Goal: Information Seeking & Learning: Learn about a topic

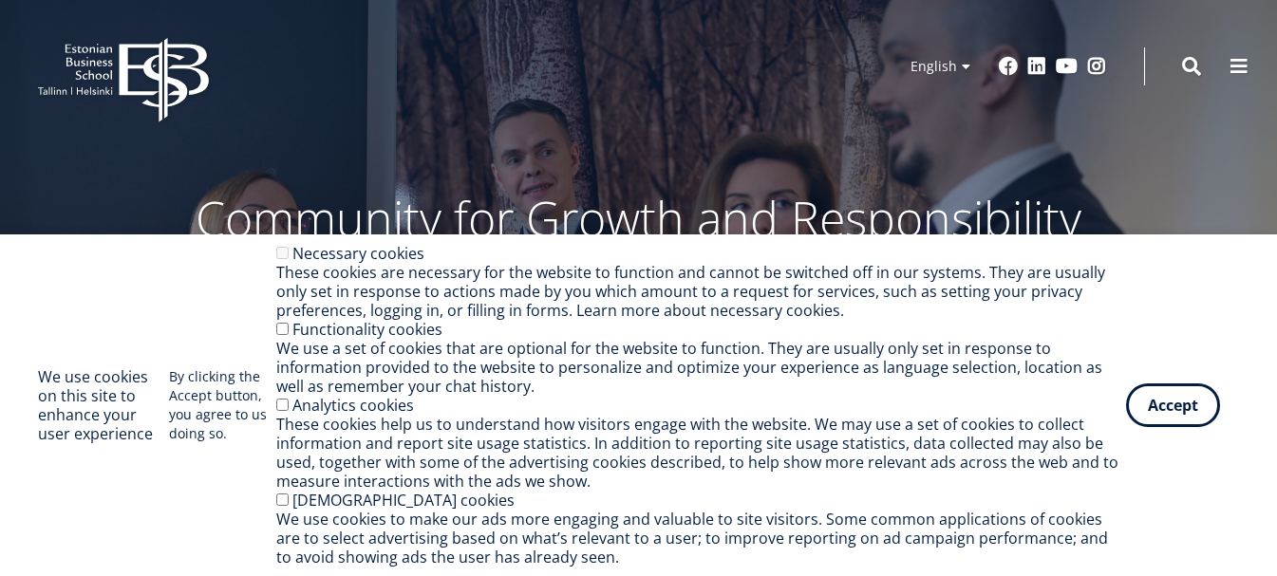
click at [1182, 416] on button "Accept" at bounding box center [1173, 406] width 94 height 44
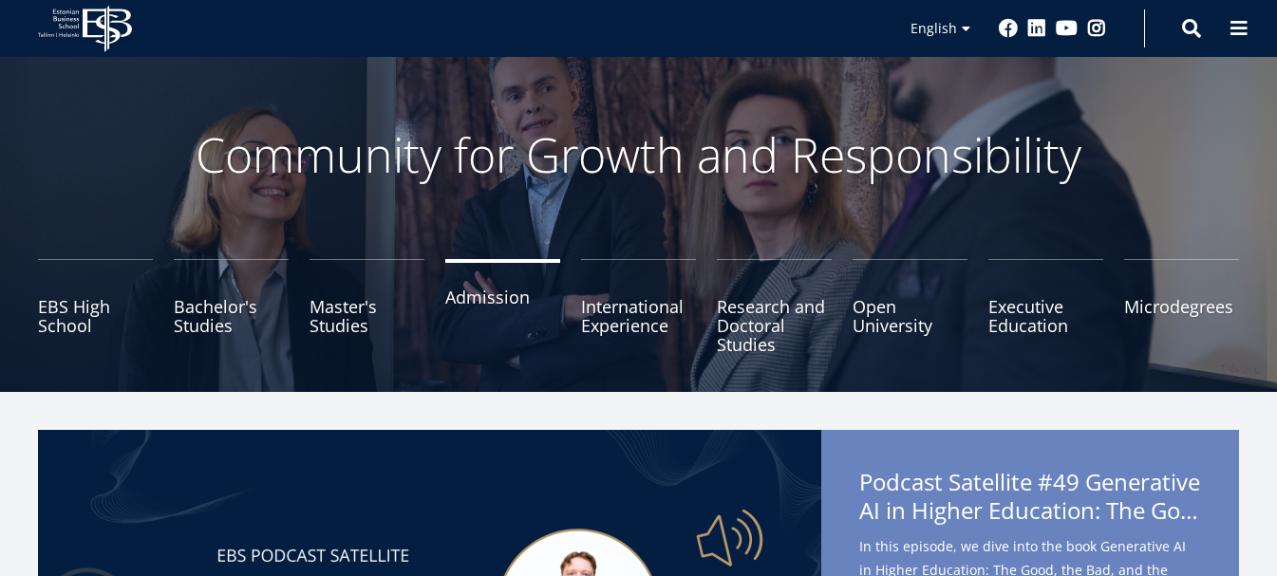
scroll to position [95, 0]
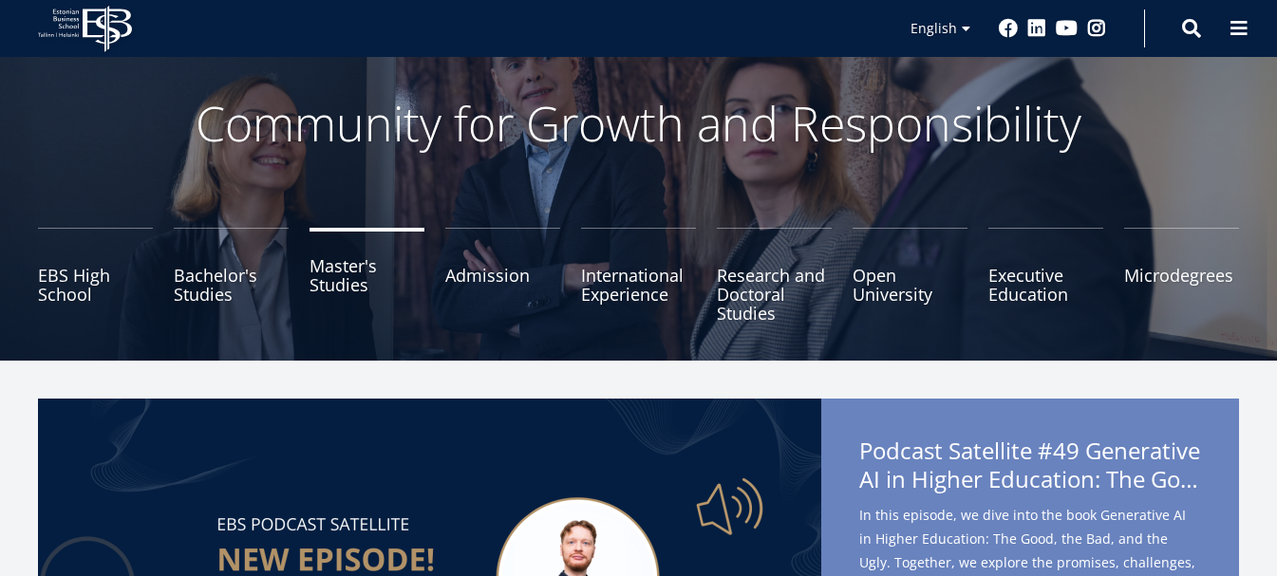
click at [346, 290] on link "Master's Studies" at bounding box center [366, 275] width 115 height 95
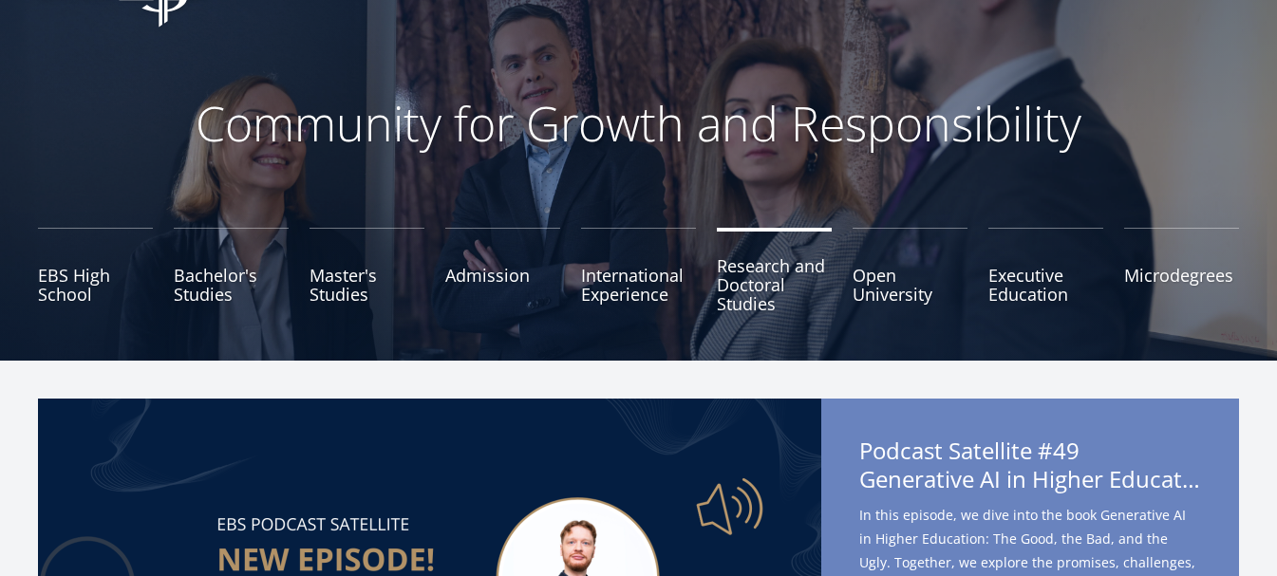
scroll to position [95, 0]
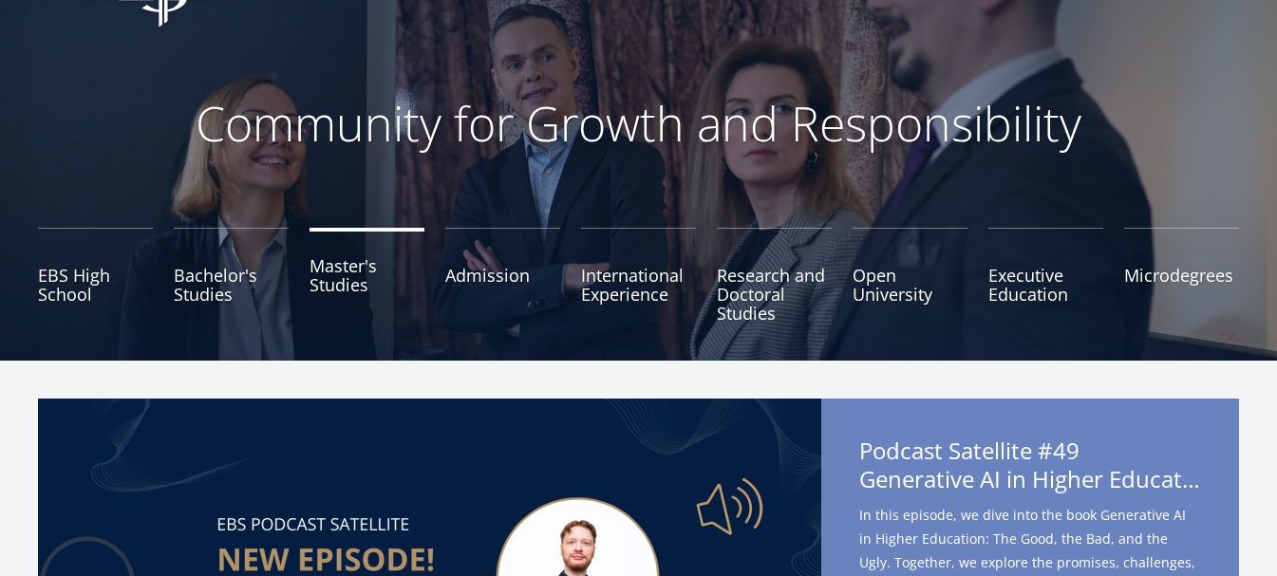
click at [365, 278] on link "Master's Studies" at bounding box center [366, 275] width 115 height 95
